Goal: Task Accomplishment & Management: Use online tool/utility

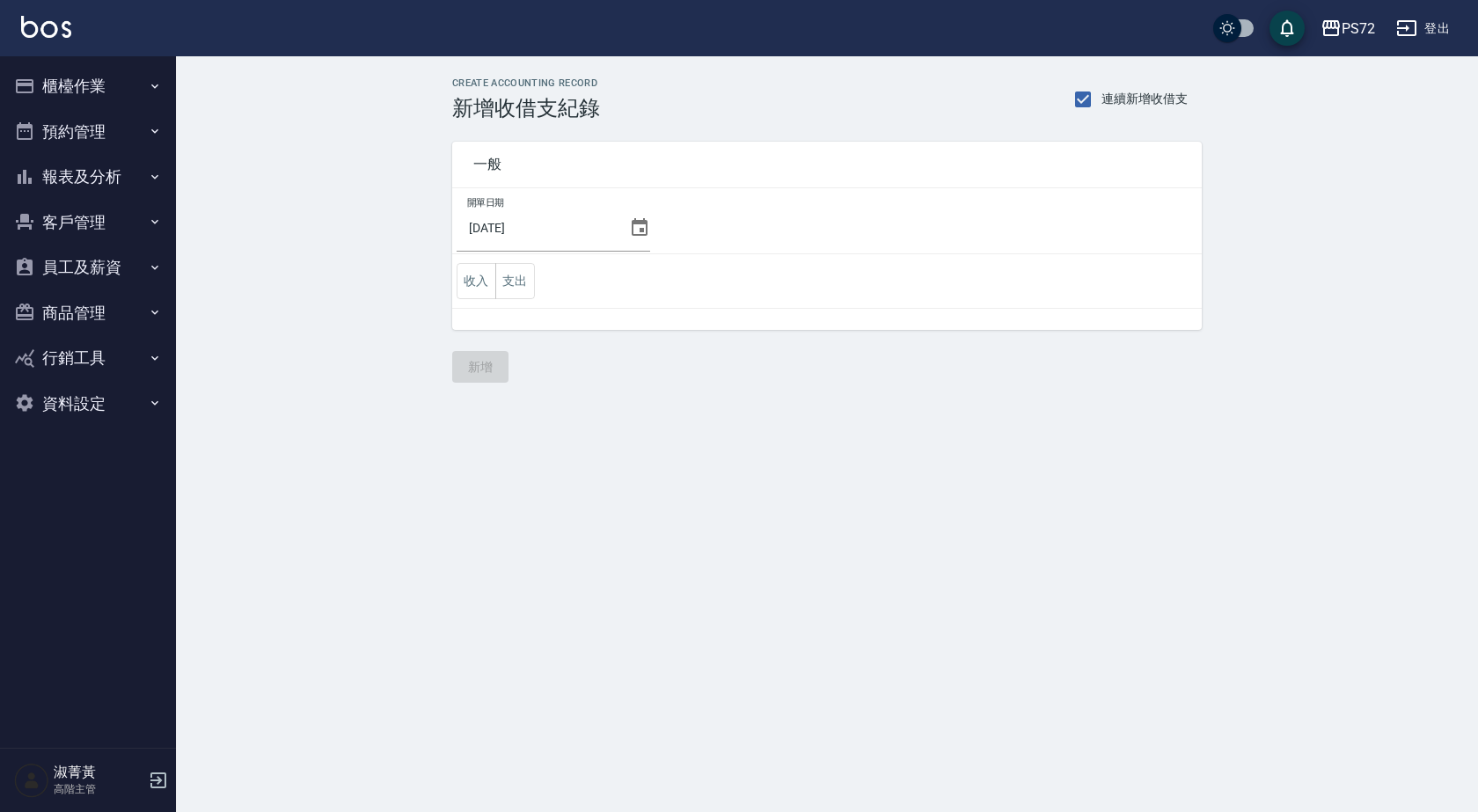
click at [76, 263] on button "員工及薪資" at bounding box center [87, 267] width 162 height 45
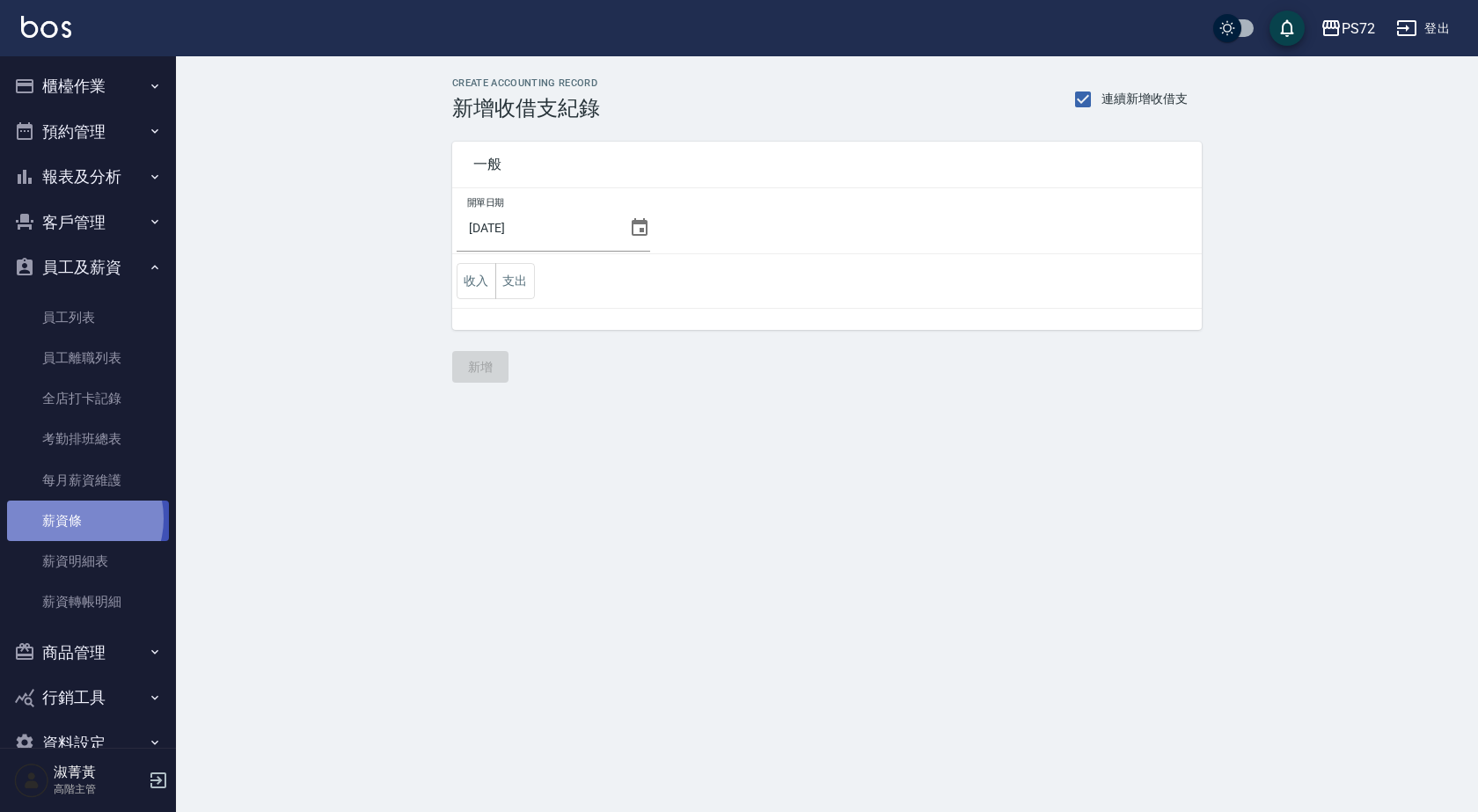
click at [73, 519] on link "薪資條" at bounding box center [87, 521] width 162 height 41
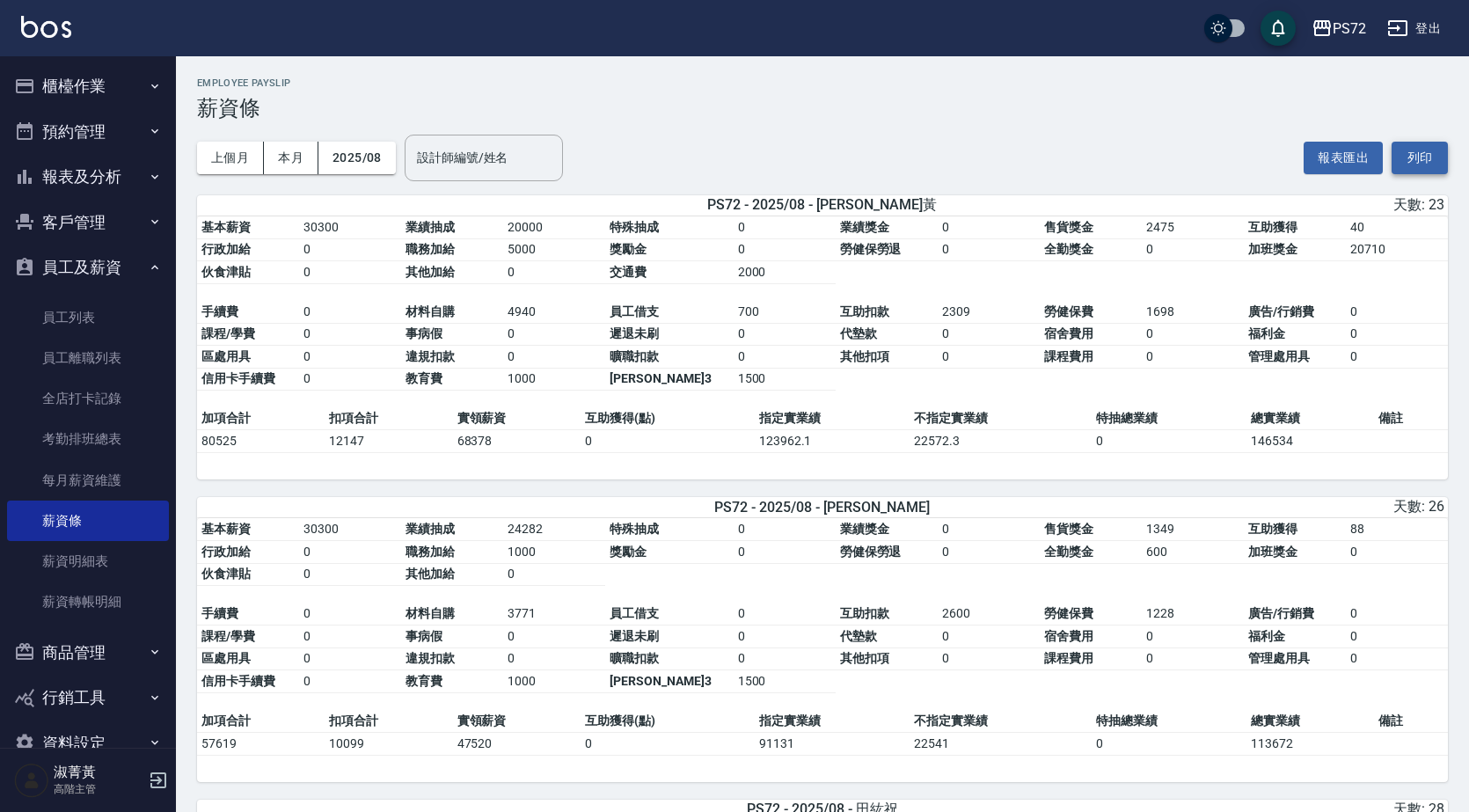
click at [1432, 159] on button "列印" at bounding box center [1419, 158] width 56 height 32
click at [117, 179] on button "報表及分析" at bounding box center [87, 177] width 162 height 45
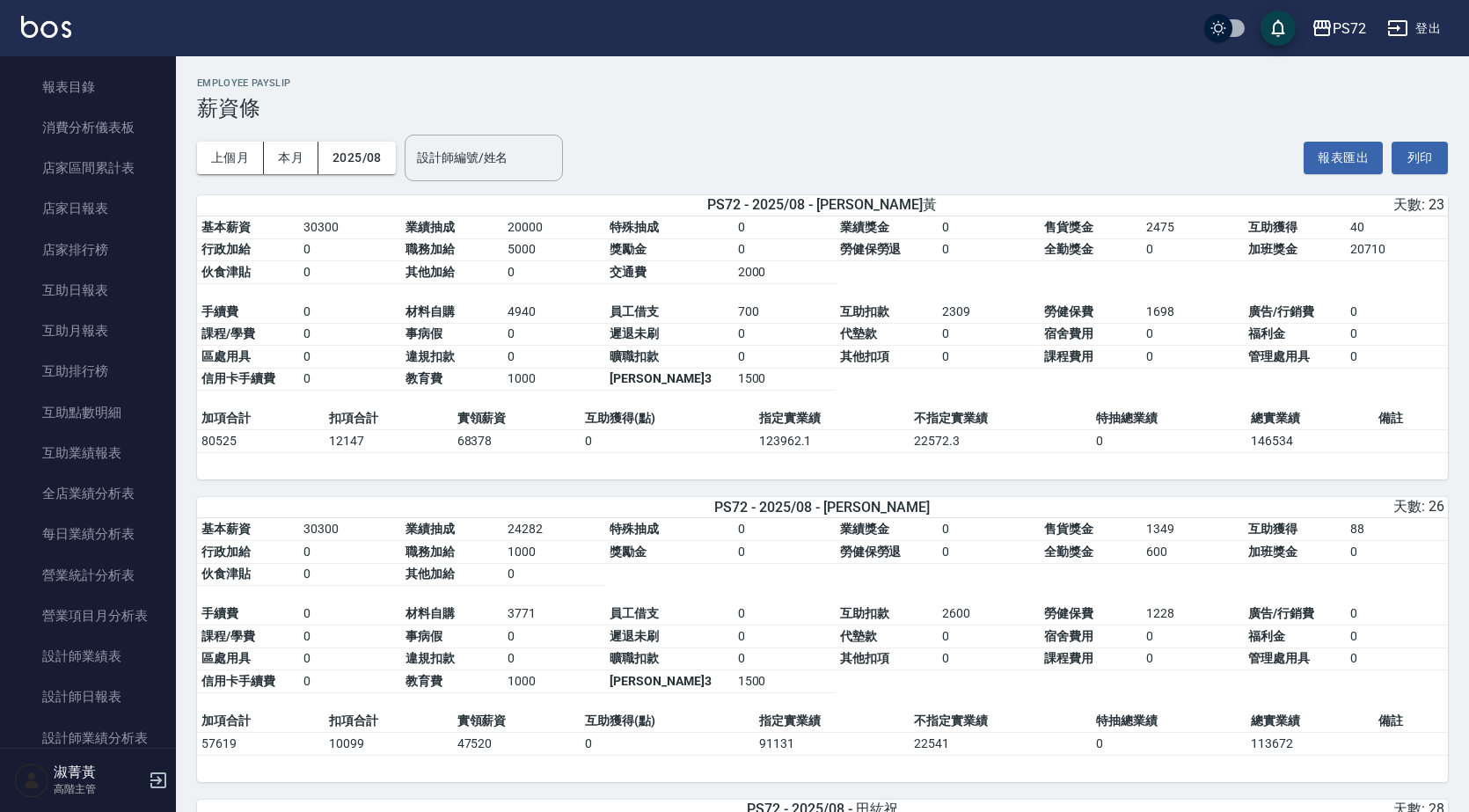
scroll to position [264, 0]
click at [80, 572] on link "設計師日報表" at bounding box center [87, 573] width 162 height 41
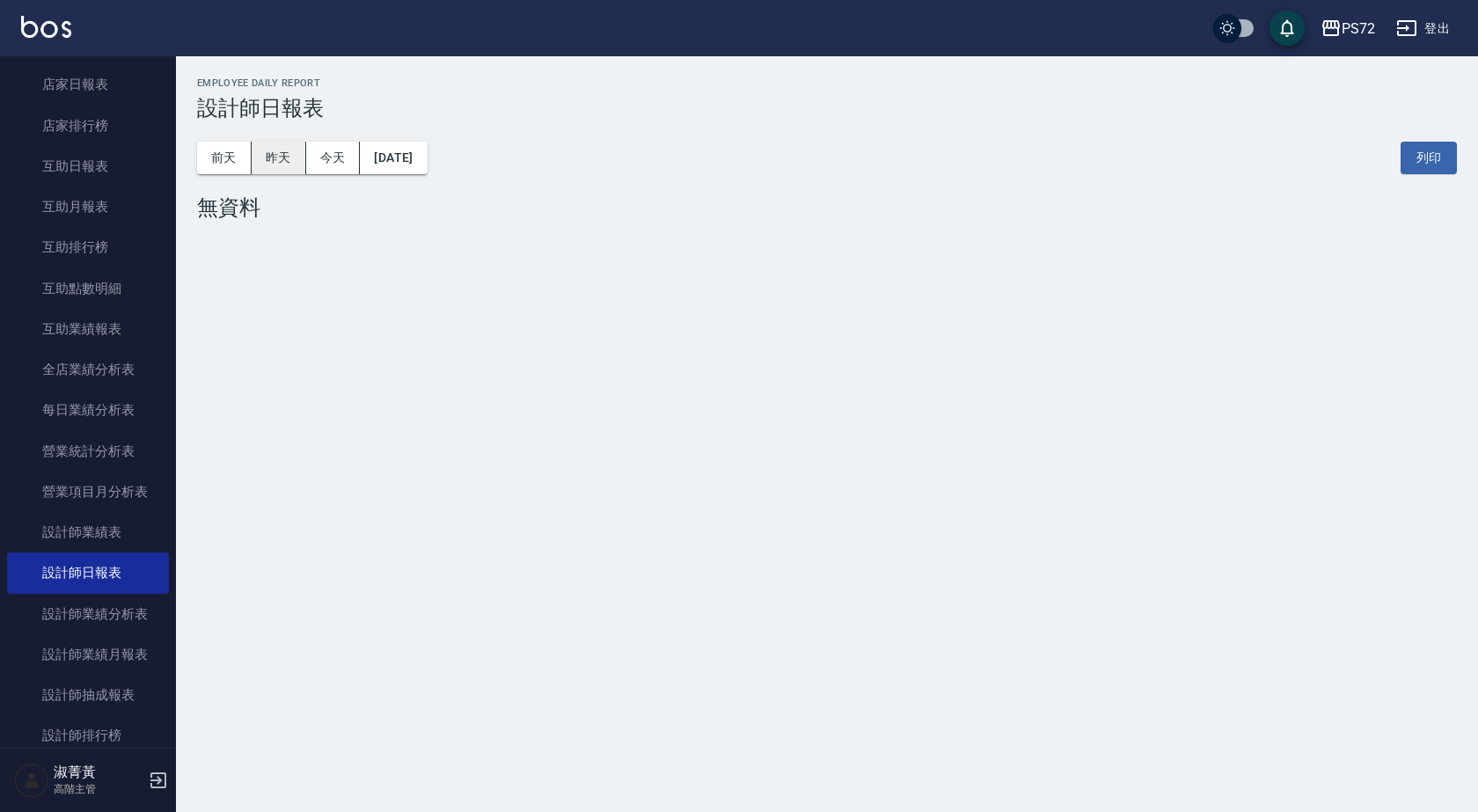
click at [295, 170] on button "昨天" at bounding box center [279, 158] width 55 height 32
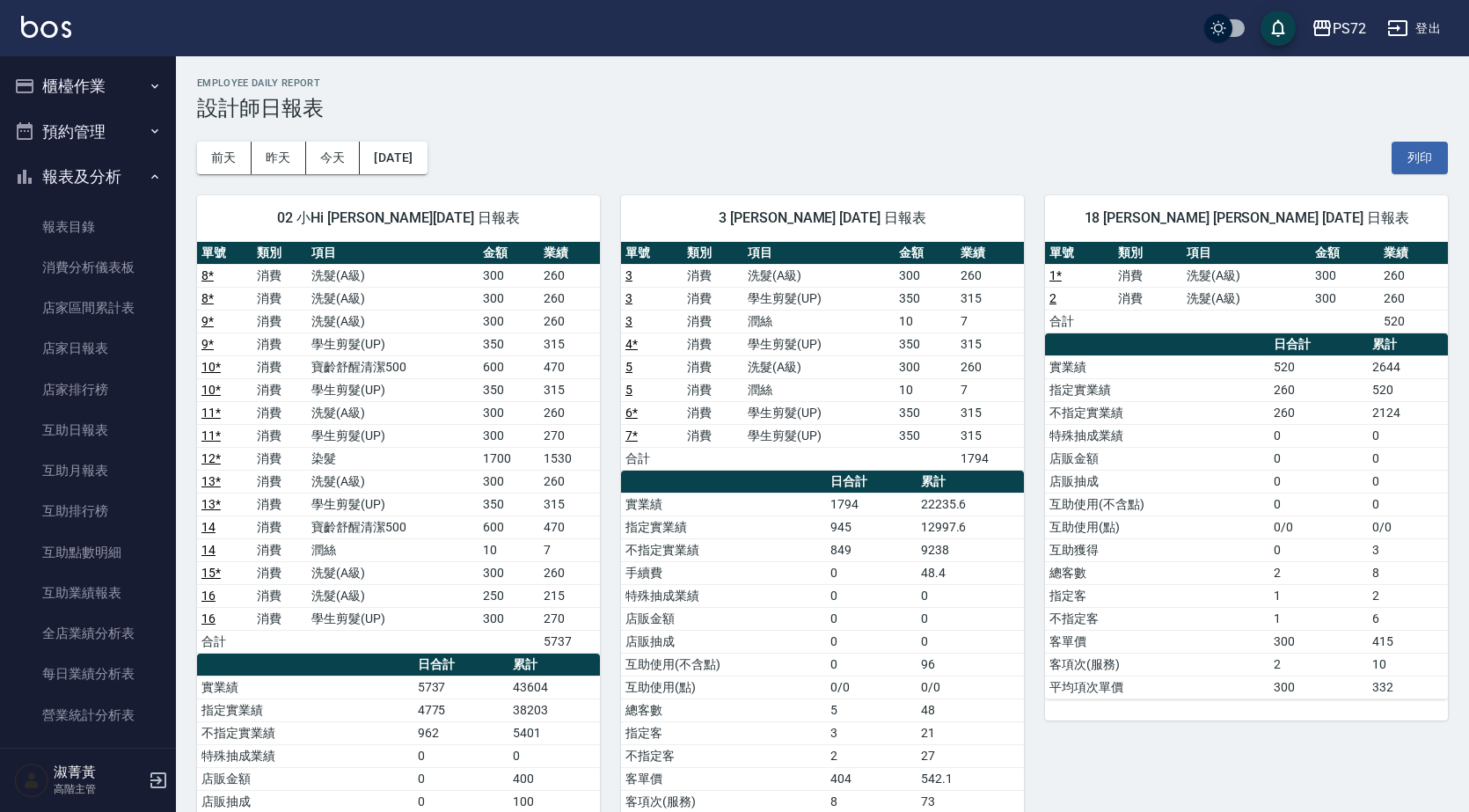
click at [87, 97] on button "櫃檯作業" at bounding box center [87, 86] width 162 height 45
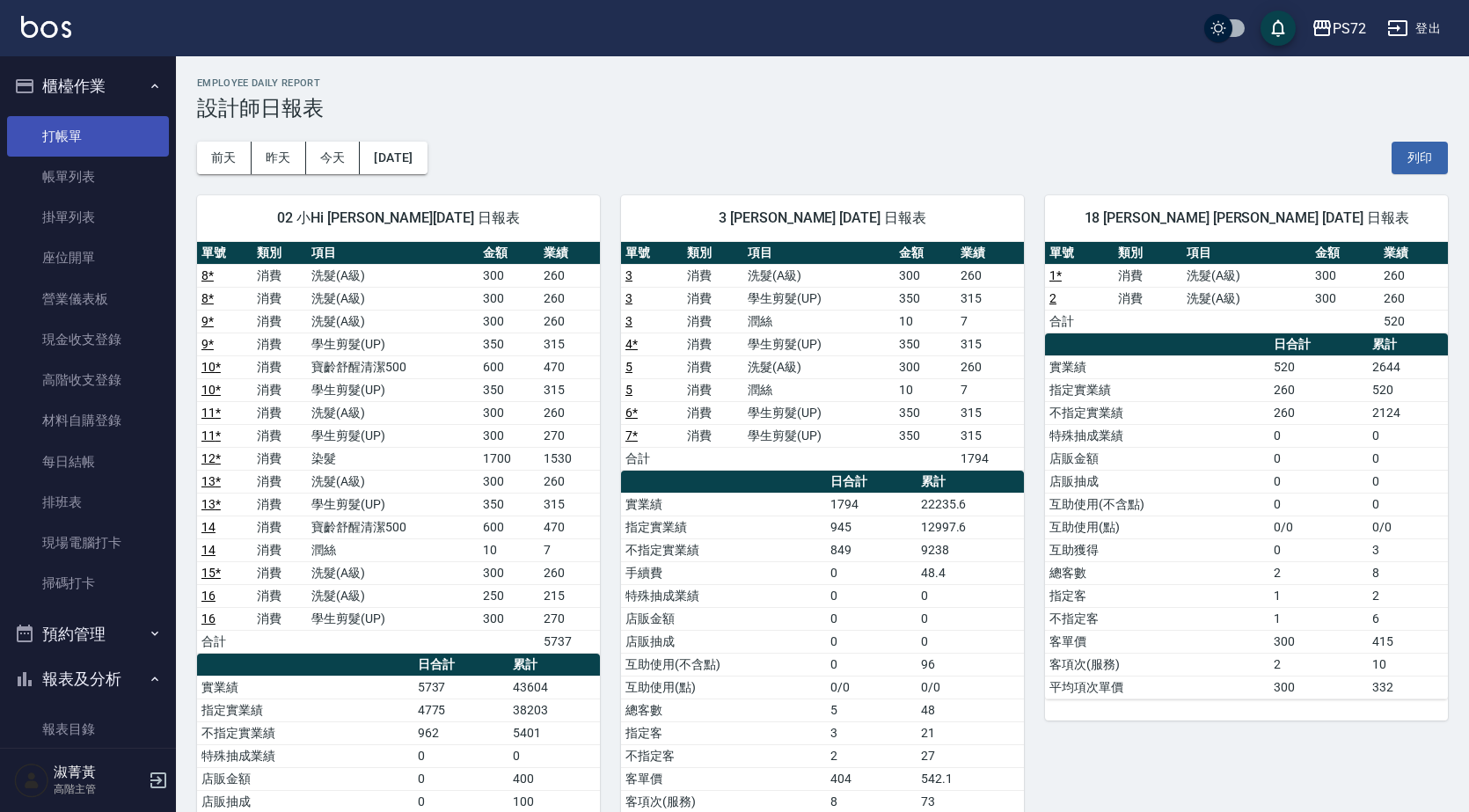
click at [68, 144] on link "打帳單" at bounding box center [87, 136] width 162 height 41
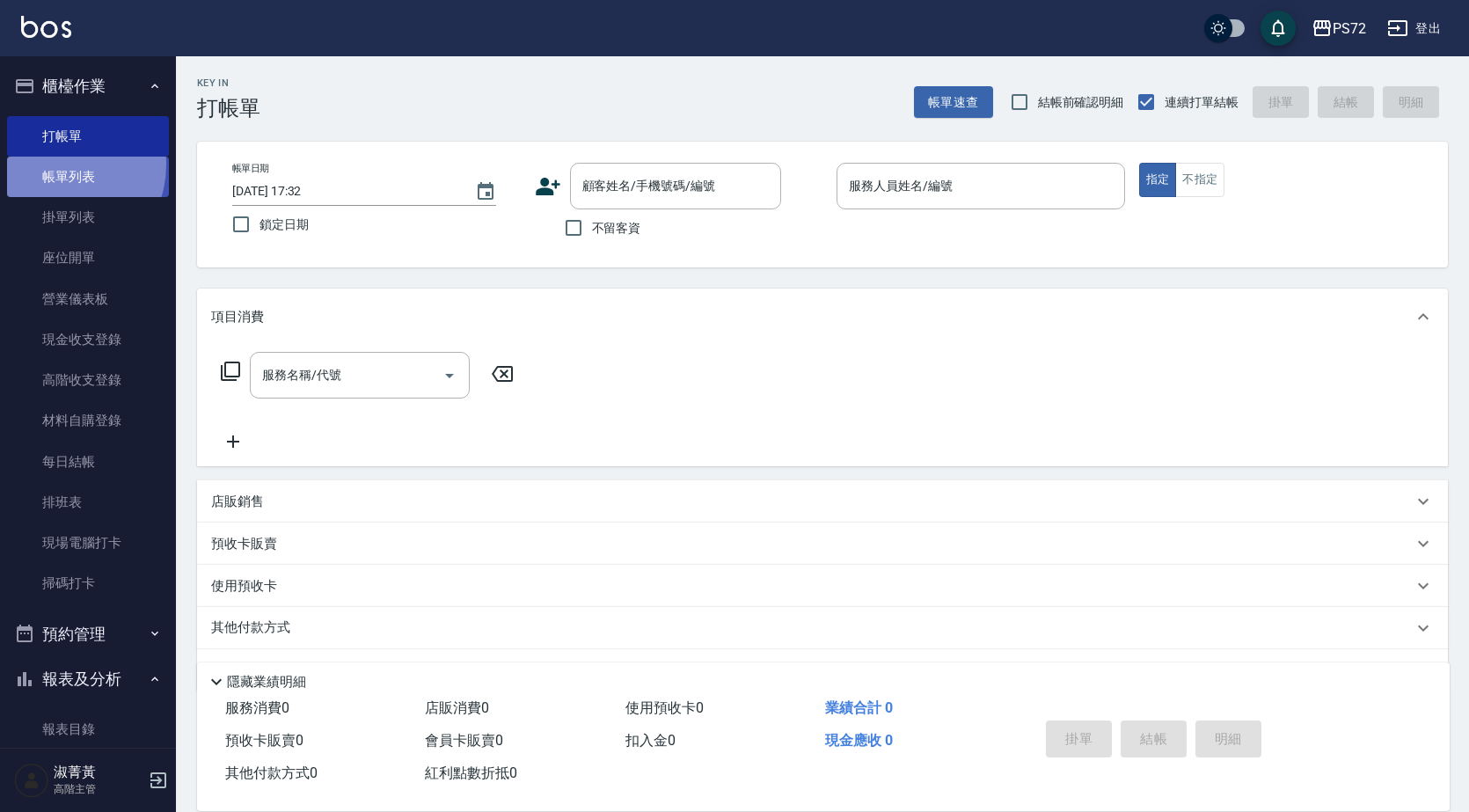
click at [55, 165] on link "帳單列表" at bounding box center [87, 176] width 162 height 41
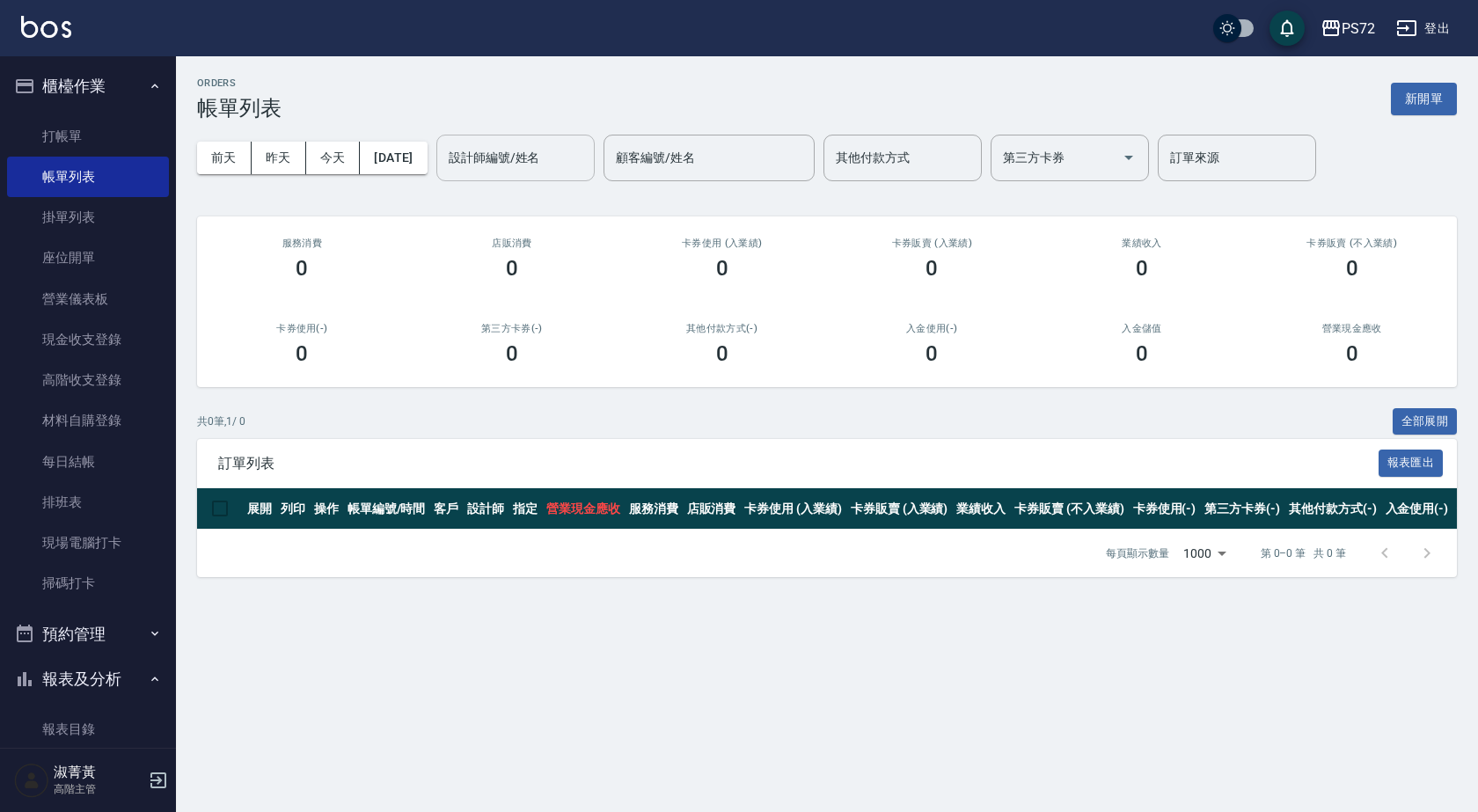
click at [523, 168] on input "設計師編號/姓名" at bounding box center [515, 158] width 143 height 31
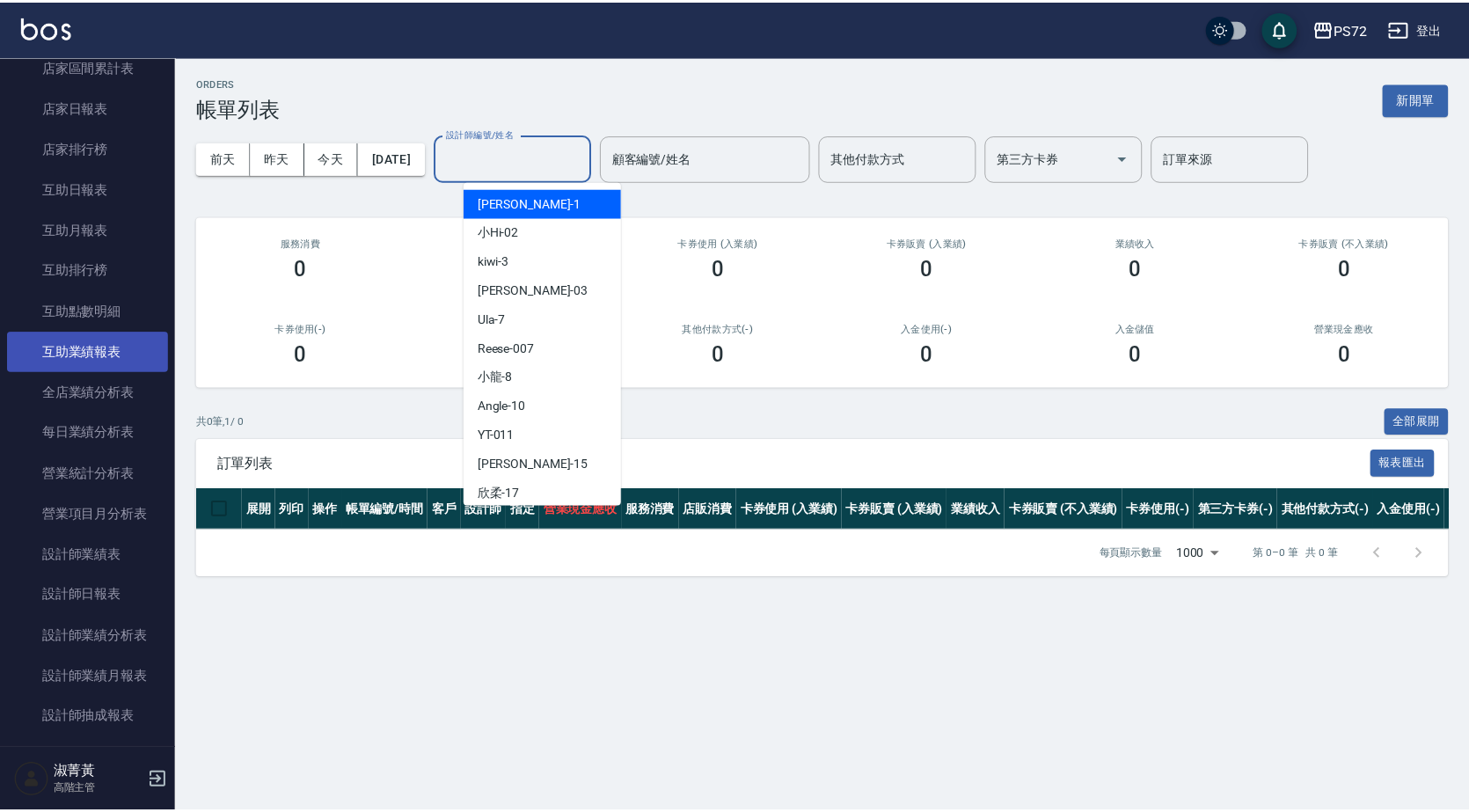
scroll to position [879, 0]
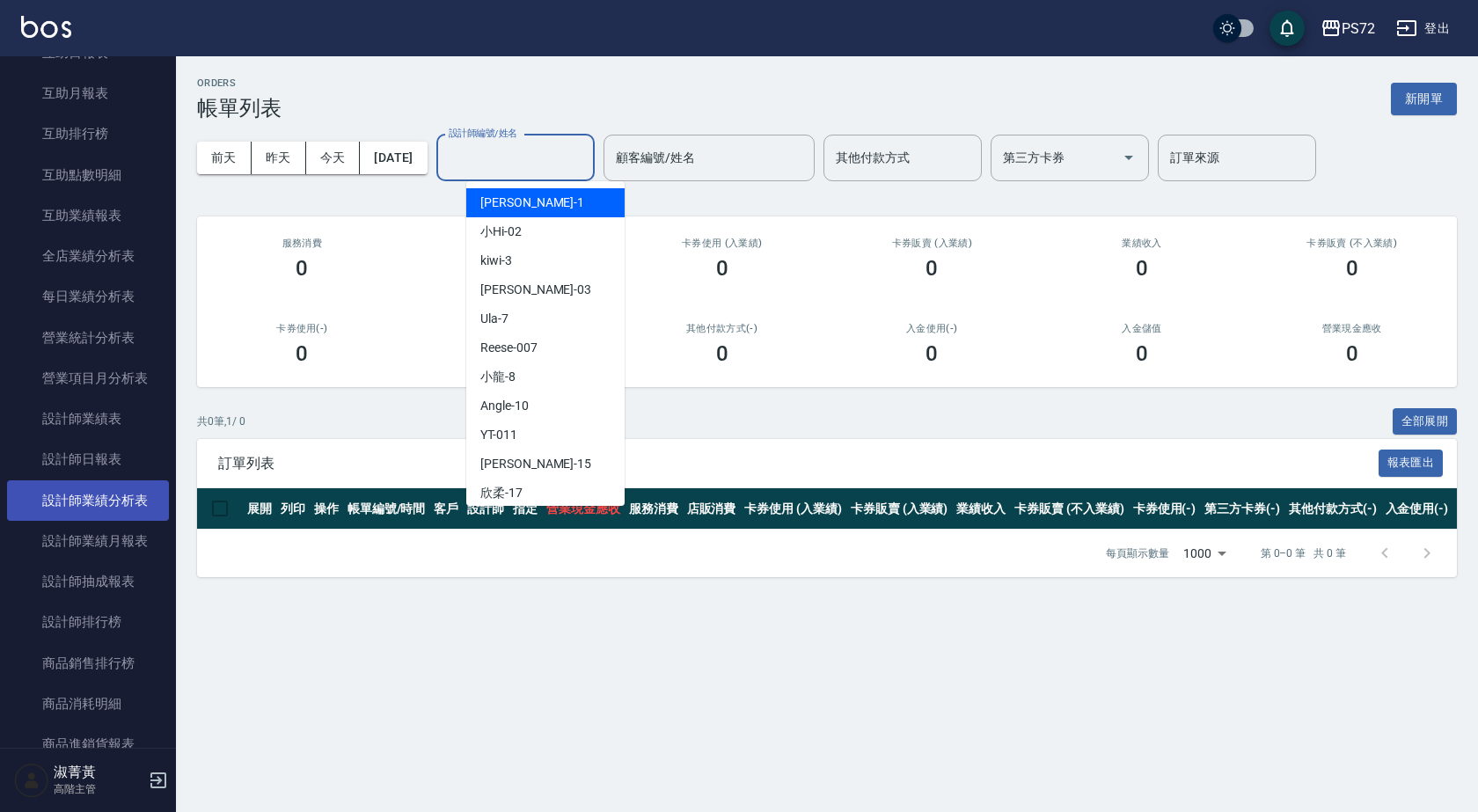
click at [111, 516] on link "設計師業績分析表" at bounding box center [87, 500] width 162 height 41
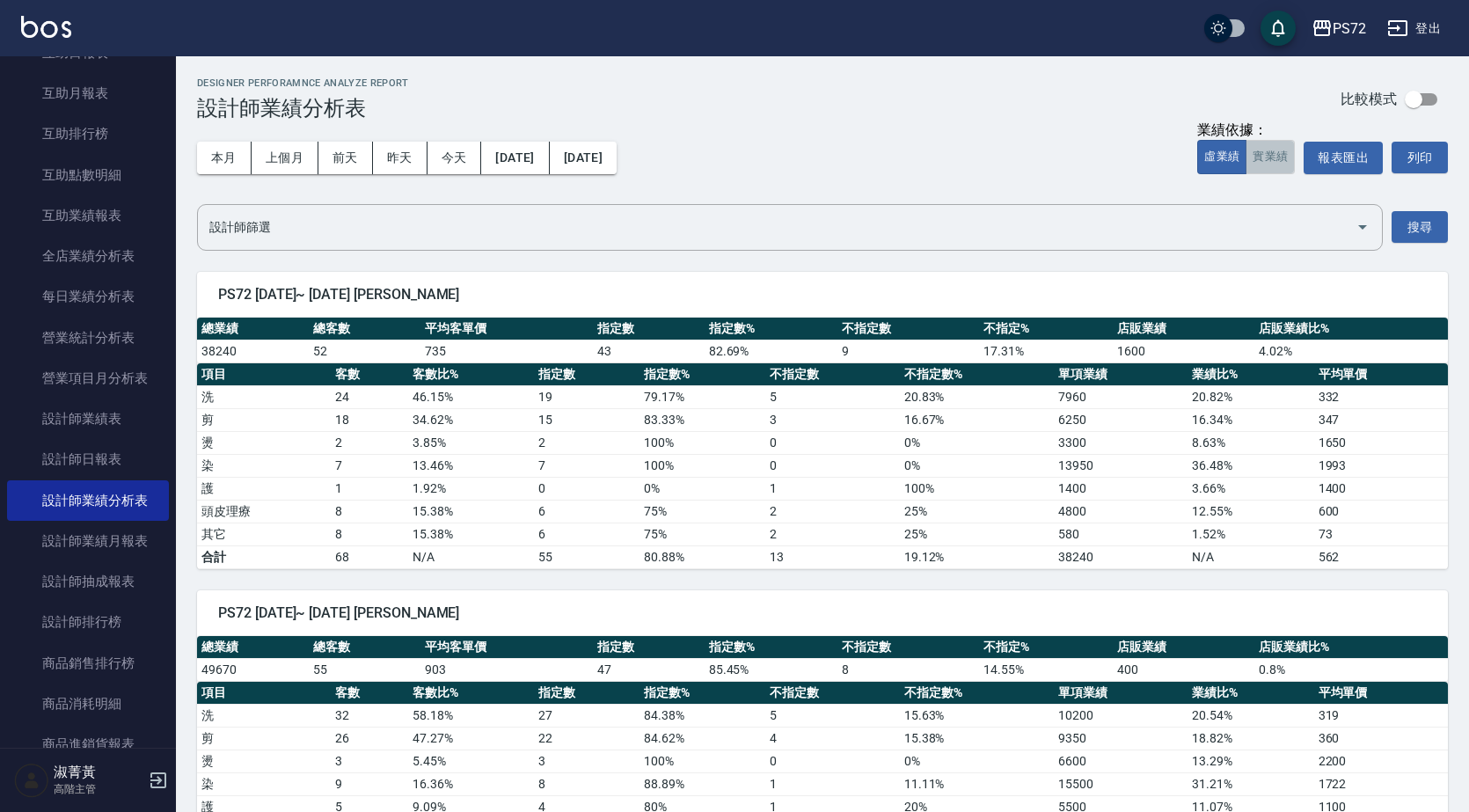
click at [1280, 151] on button "實業績" at bounding box center [1270, 157] width 49 height 34
click at [1213, 159] on button "虛業績" at bounding box center [1222, 157] width 49 height 34
click at [1248, 152] on button "實業績" at bounding box center [1270, 157] width 49 height 34
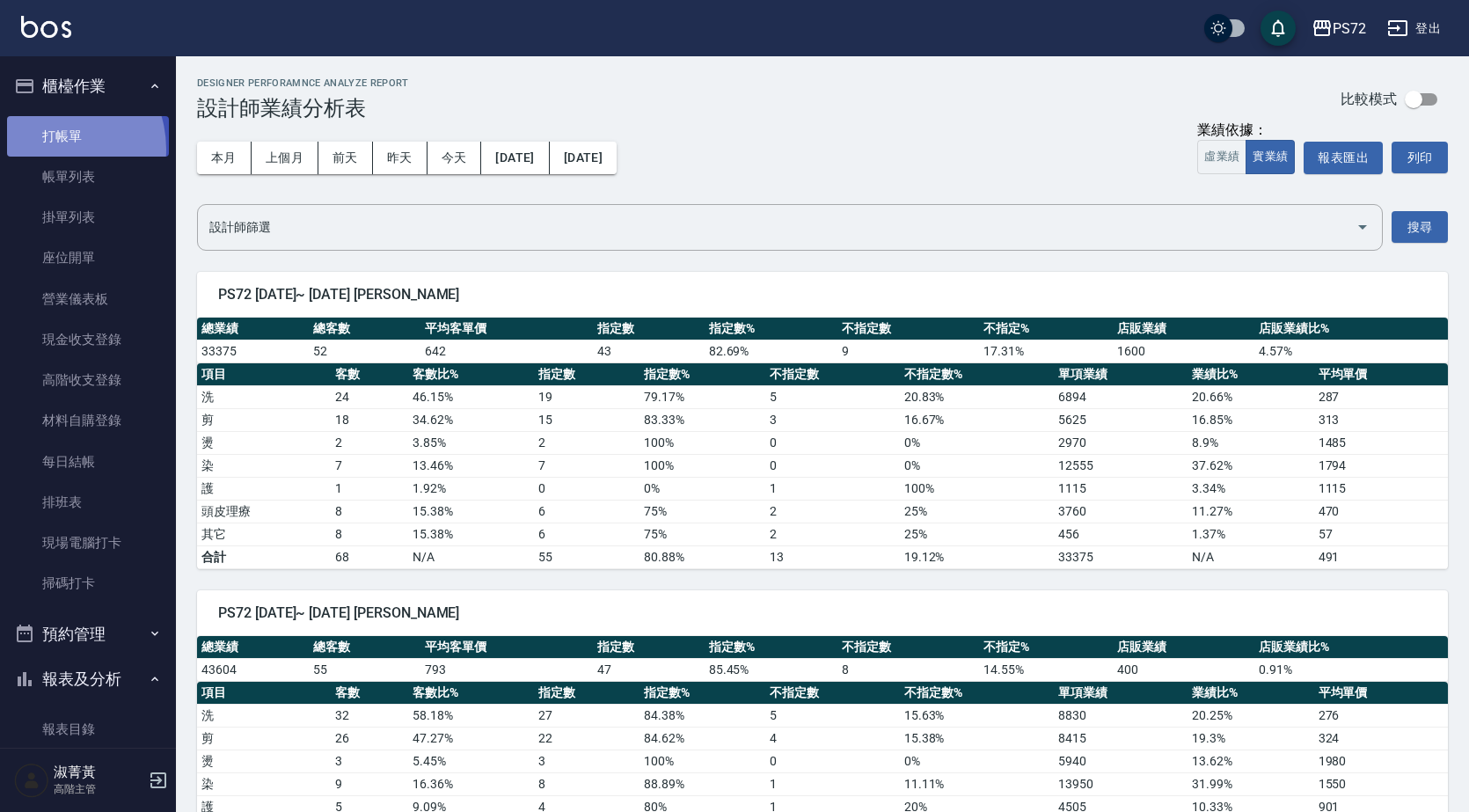
click at [48, 149] on link "打帳單" at bounding box center [87, 136] width 162 height 41
